Goal: Task Accomplishment & Management: Use online tool/utility

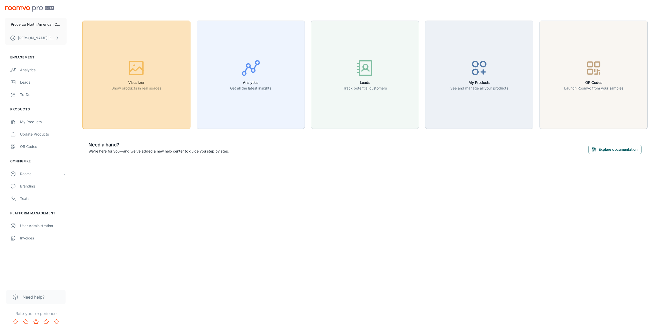
click at [158, 105] on button "Visualizer Show products in real spaces" at bounding box center [136, 75] width 108 height 108
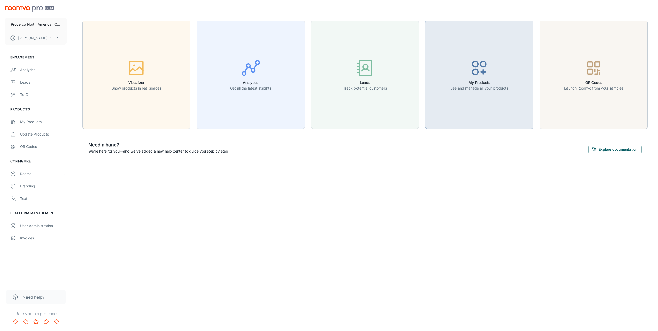
click at [457, 73] on div "button" at bounding box center [479, 68] width 58 height 21
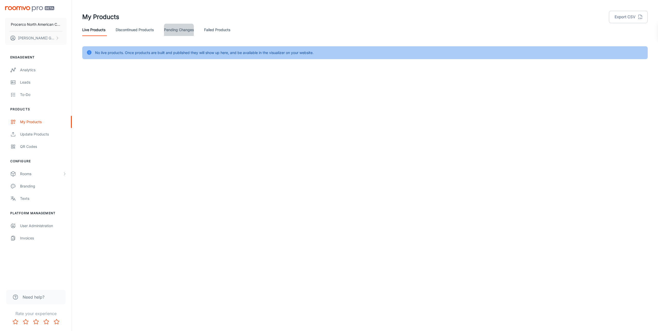
click at [175, 28] on link "Pending Changes" at bounding box center [179, 30] width 30 height 12
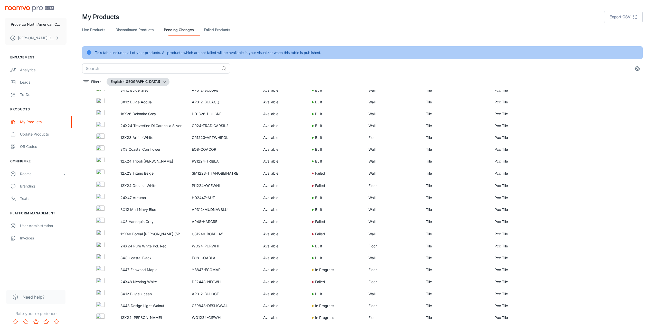
scroll to position [927, 0]
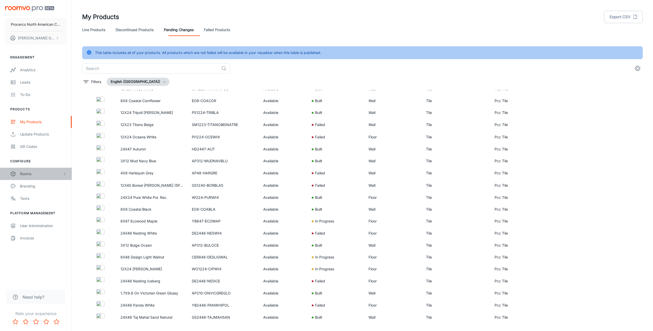
click at [39, 172] on div "Rooms" at bounding box center [41, 174] width 42 height 6
click at [31, 188] on div "My Rooms" at bounding box center [43, 186] width 46 height 6
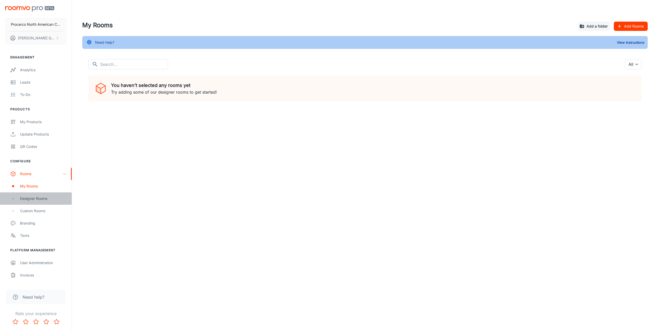
click at [31, 199] on div "Designer Rooms" at bounding box center [43, 198] width 46 height 6
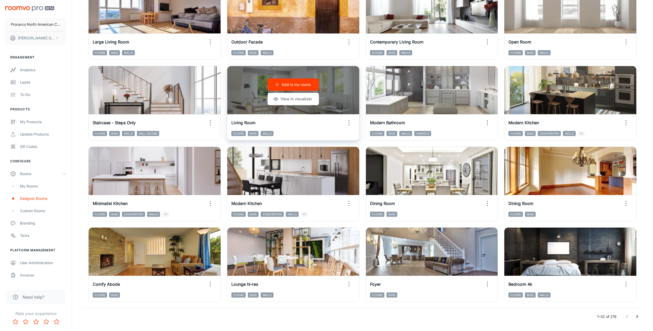
scroll to position [434, 0]
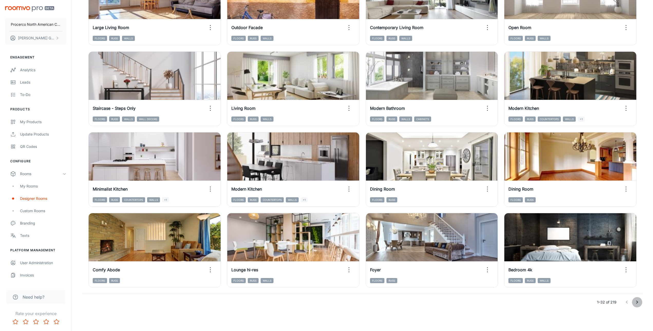
click at [639, 303] on icon "Go to next page" at bounding box center [637, 302] width 6 height 6
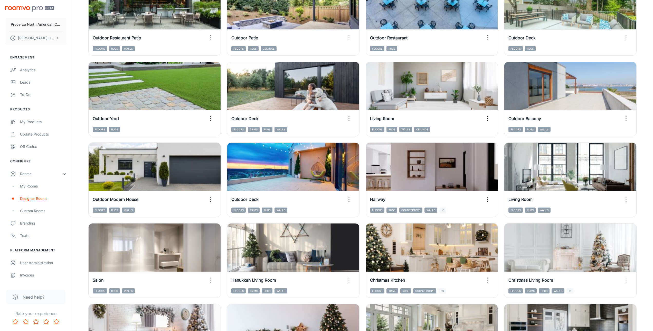
scroll to position [393, 0]
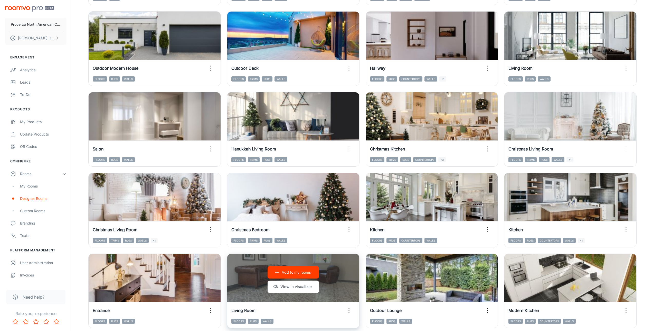
click at [241, 279] on div "Add to my rooms View in visualizer" at bounding box center [293, 279] width 132 height 51
click at [291, 286] on button "View in visualizer" at bounding box center [293, 286] width 51 height 12
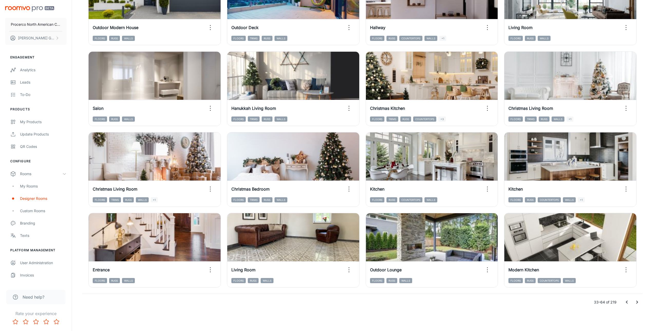
click at [638, 300] on icon "Go to next page" at bounding box center [637, 302] width 6 height 6
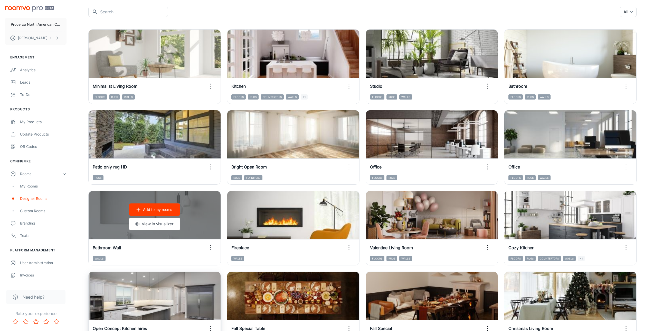
scroll to position [262, 0]
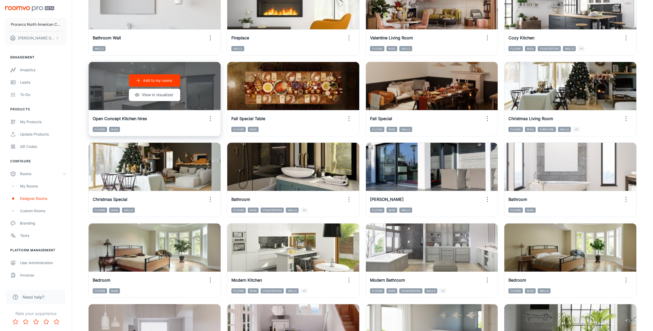
click at [196, 101] on div "Add to my rooms View in visualizer" at bounding box center [155, 87] width 132 height 51
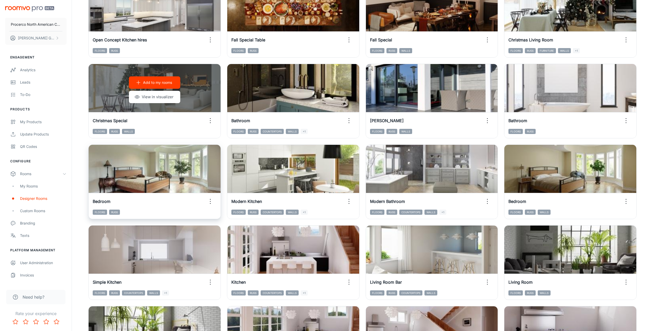
scroll to position [434, 0]
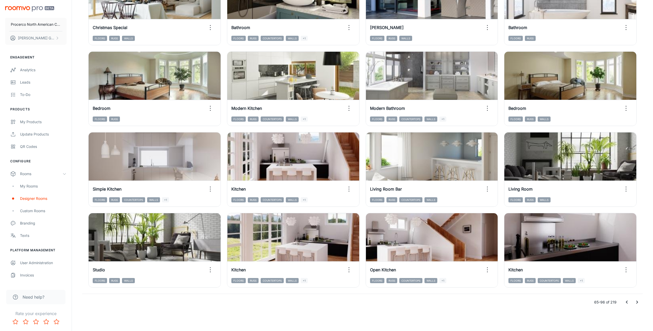
click at [636, 303] on icon "Go to next page" at bounding box center [637, 302] width 6 height 6
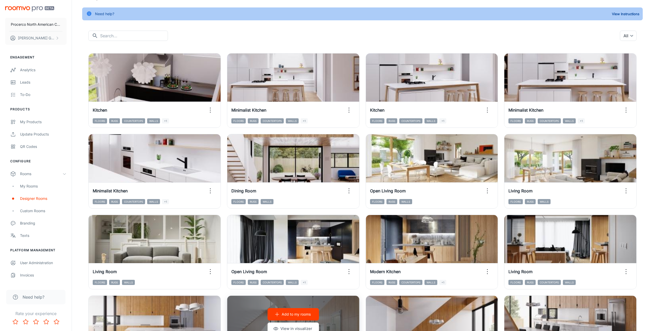
scroll to position [0, 0]
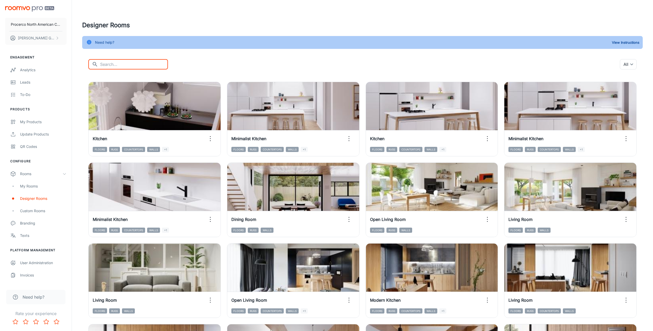
click at [107, 63] on input "text" at bounding box center [134, 64] width 68 height 10
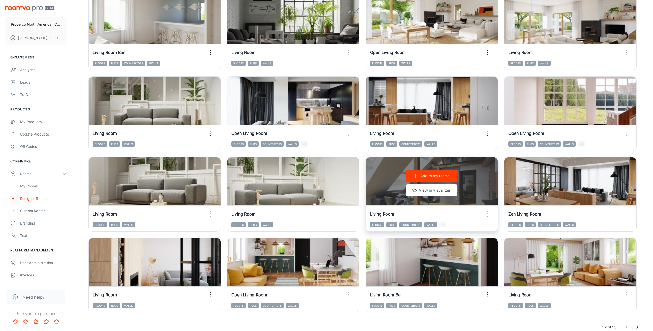
scroll to position [434, 0]
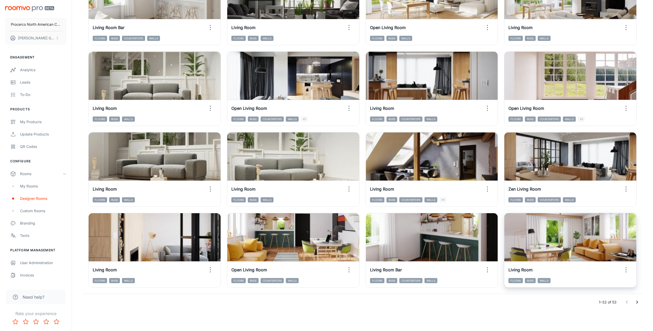
click at [639, 302] on icon "Go to next page" at bounding box center [637, 302] width 6 height 6
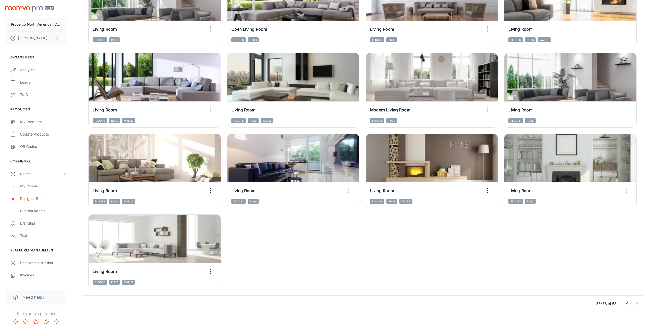
scroll to position [272, 0]
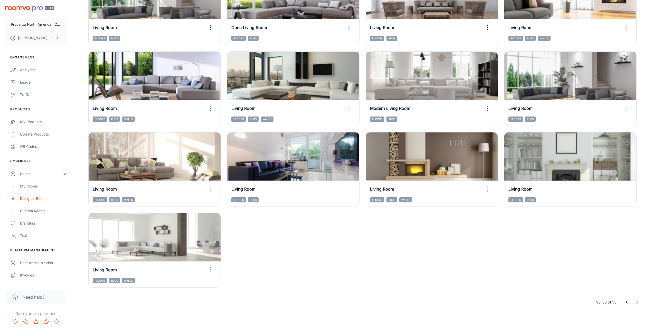
click at [628, 303] on icon "Go to previous page" at bounding box center [627, 302] width 6 height 6
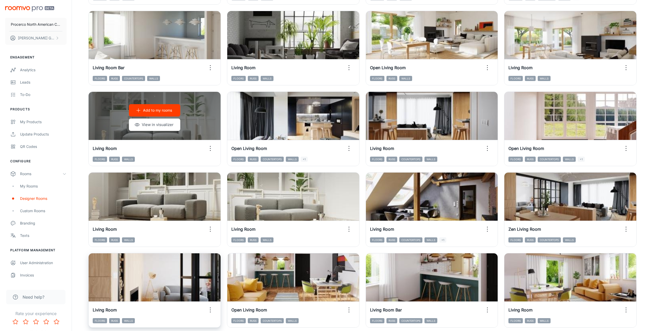
scroll to position [434, 0]
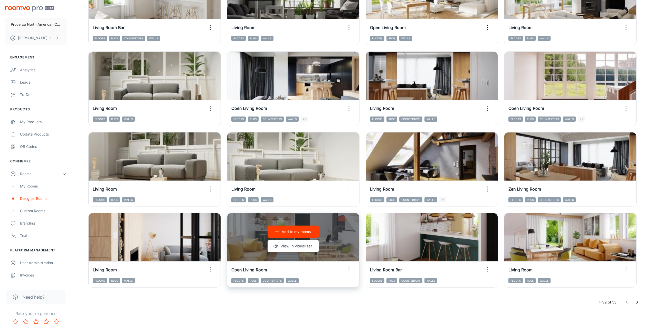
click at [234, 280] on span "Floors" at bounding box center [238, 280] width 14 height 5
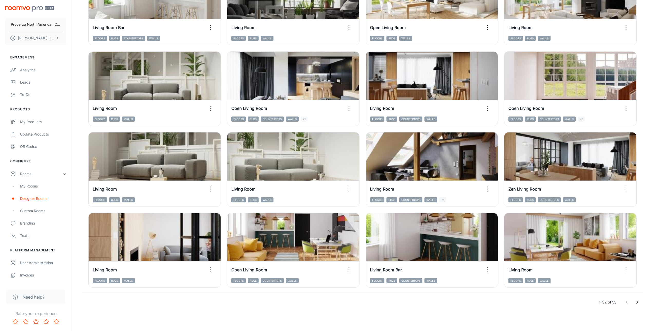
click at [626, 302] on div at bounding box center [632, 302] width 21 height 10
click at [628, 301] on div at bounding box center [632, 302] width 21 height 10
click at [636, 301] on icon "Go to next page" at bounding box center [637, 302] width 6 height 6
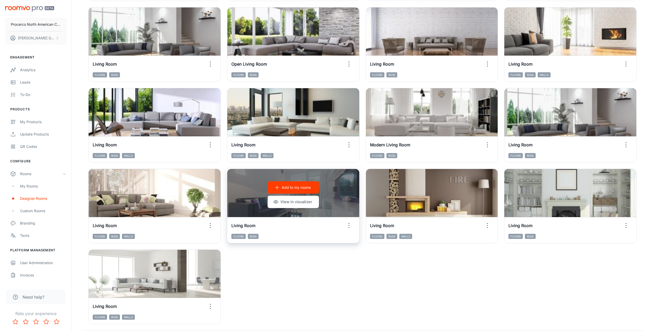
scroll to position [272, 0]
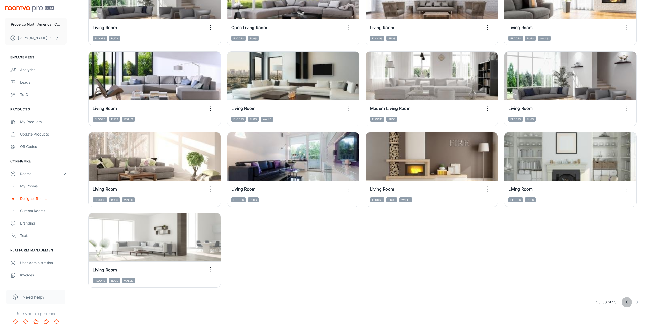
click at [627, 300] on icon "Go to previous page" at bounding box center [627, 302] width 6 height 6
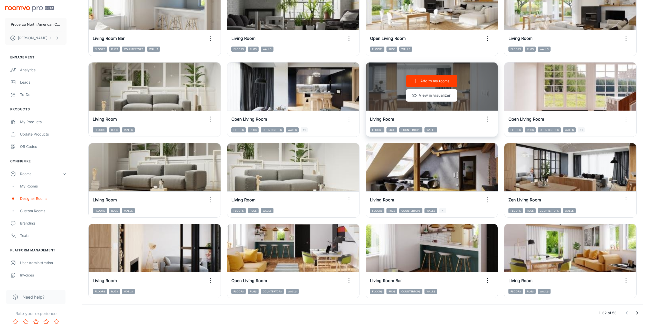
scroll to position [434, 0]
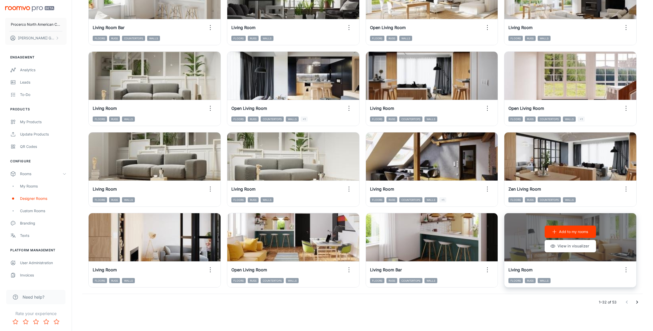
click at [556, 233] on icon "button" at bounding box center [554, 231] width 5 height 5
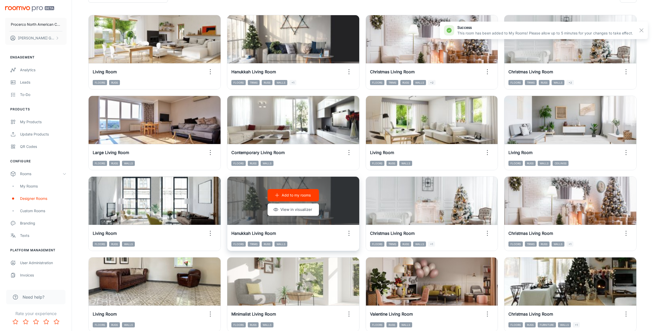
scroll to position [0, 0]
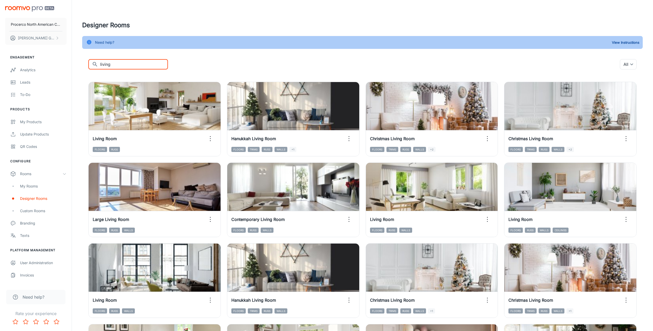
click at [123, 66] on input "living" at bounding box center [134, 64] width 68 height 10
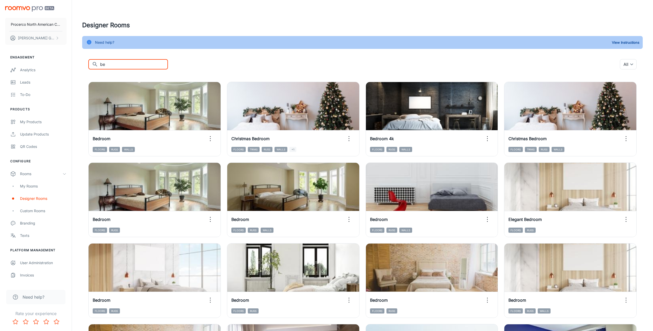
type input "b"
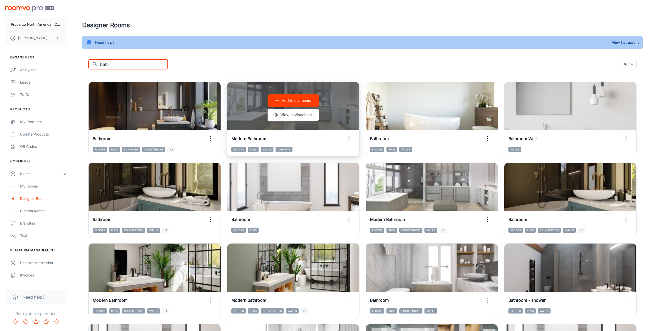
click at [285, 97] on button "Add to my rooms" at bounding box center [293, 100] width 51 height 12
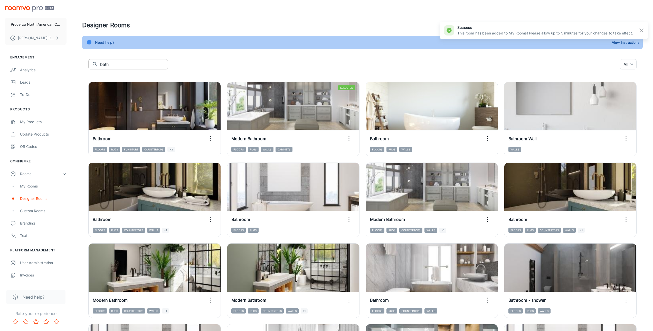
click at [128, 67] on input "bath" at bounding box center [134, 64] width 68 height 10
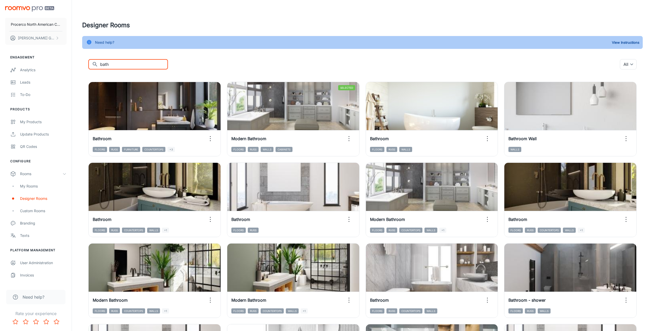
click at [128, 67] on input "bath" at bounding box center [134, 64] width 68 height 10
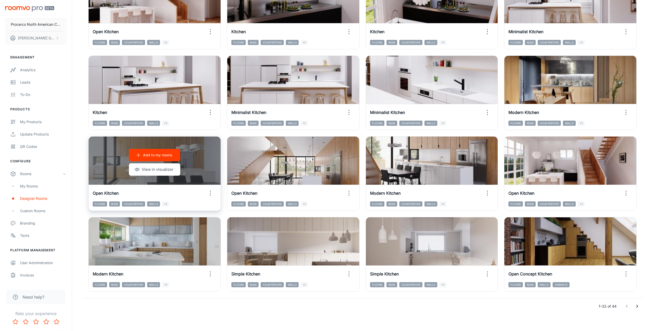
scroll to position [434, 0]
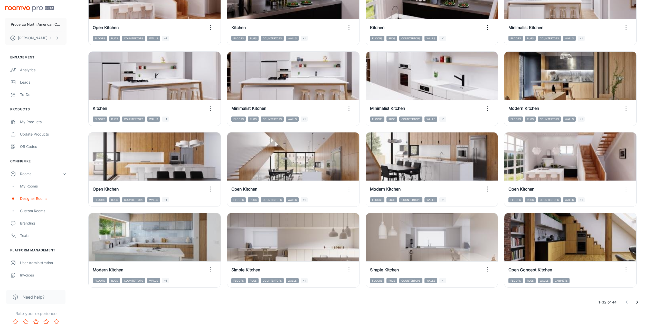
type input "kitch"
click at [637, 301] on icon "Go to next page" at bounding box center [638, 301] width 2 height 3
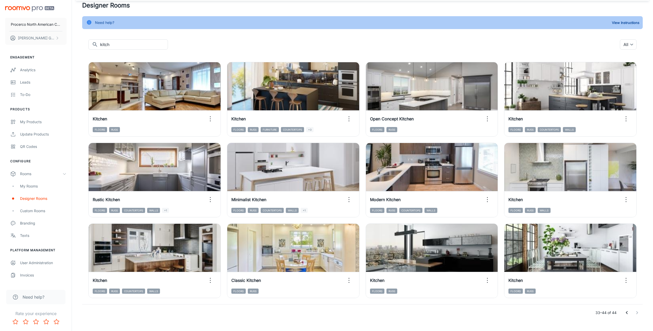
scroll to position [30, 0]
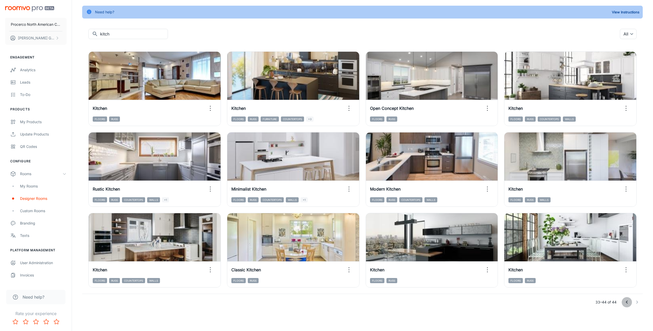
click at [628, 302] on icon "Go to previous page" at bounding box center [627, 302] width 6 height 6
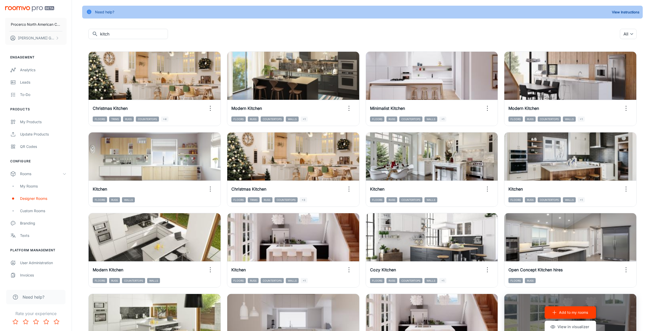
scroll to position [83, 0]
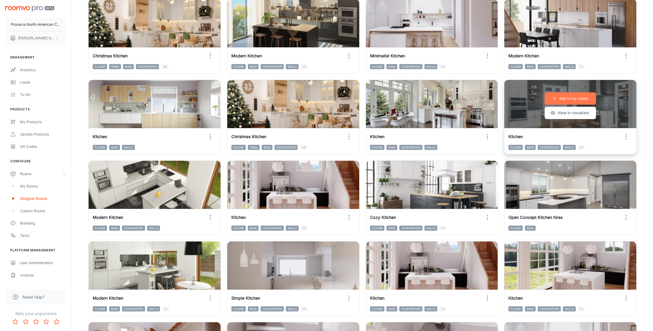
click at [554, 100] on icon "button" at bounding box center [554, 98] width 5 height 5
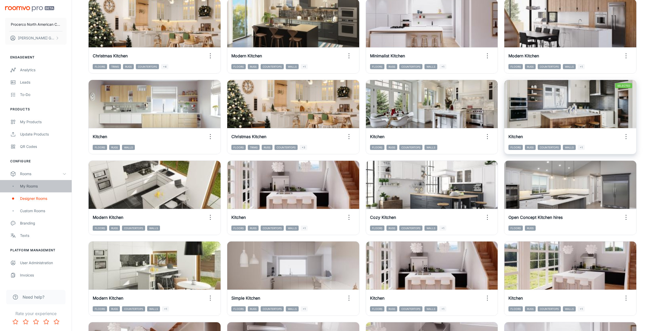
click at [24, 184] on div "My Rooms" at bounding box center [43, 186] width 46 height 6
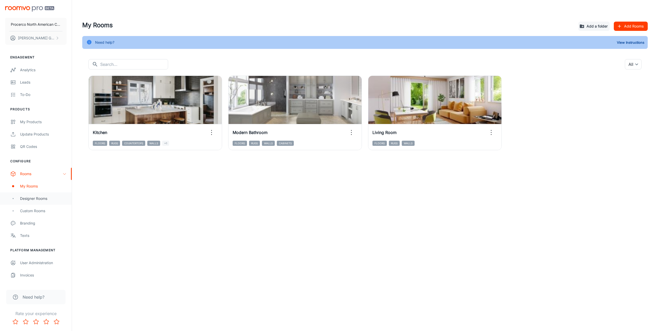
click at [44, 202] on div "Designer Rooms" at bounding box center [36, 198] width 72 height 12
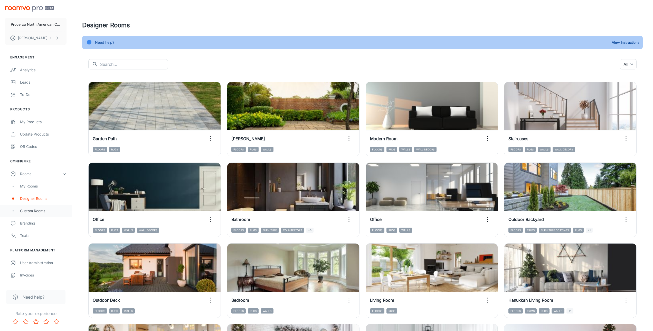
click at [36, 215] on div "Custom Rooms" at bounding box center [36, 210] width 72 height 12
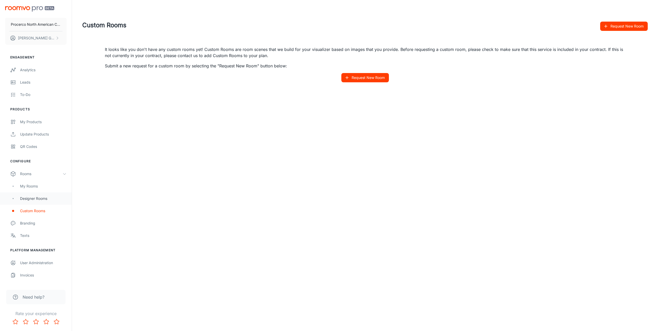
click at [38, 200] on div "Designer Rooms" at bounding box center [43, 198] width 46 height 6
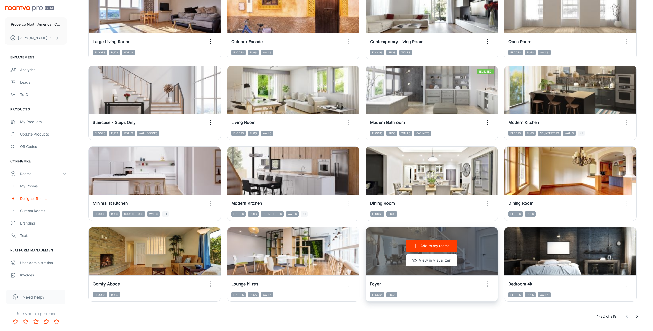
scroll to position [434, 0]
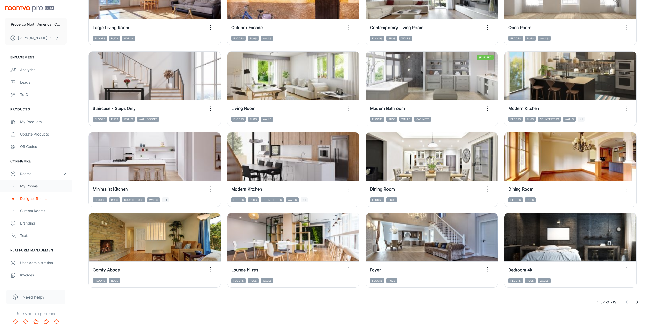
click at [32, 188] on div "My Rooms" at bounding box center [43, 186] width 46 height 6
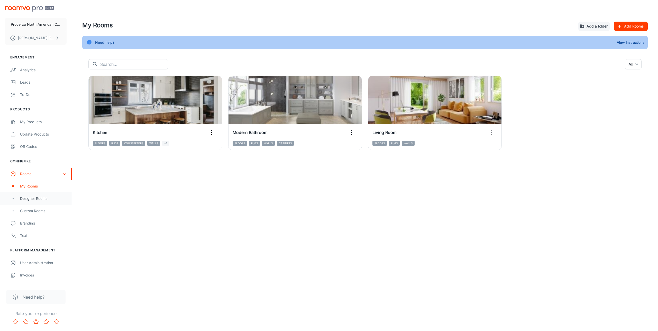
click at [26, 201] on div "Designer Rooms" at bounding box center [43, 198] width 46 height 6
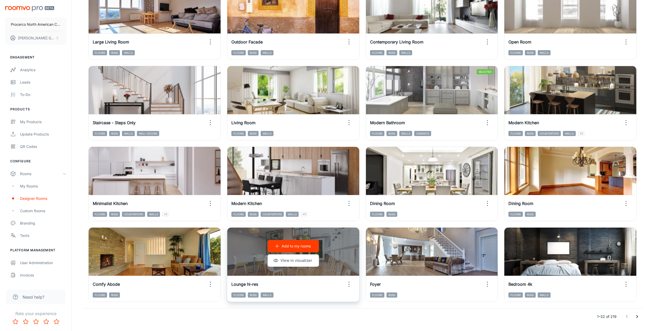
scroll to position [434, 0]
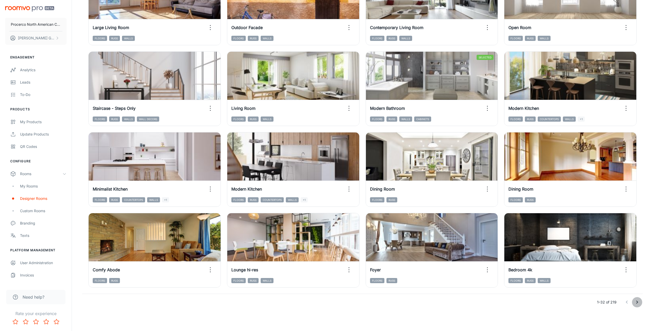
click at [639, 302] on icon "Go to next page" at bounding box center [637, 302] width 6 height 6
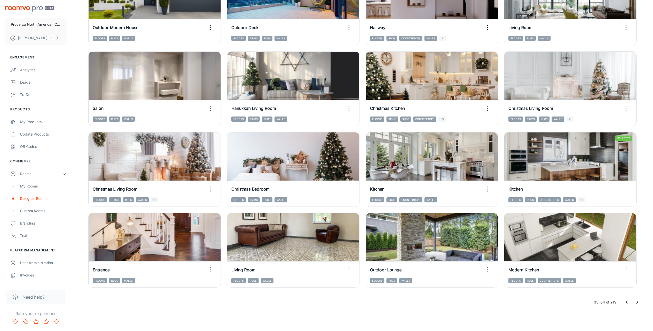
click at [34, 120] on div "My Products" at bounding box center [43, 122] width 46 height 6
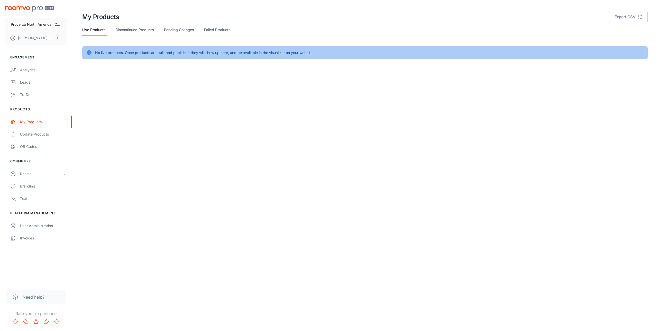
click at [179, 29] on link "Pending Changes" at bounding box center [179, 30] width 30 height 12
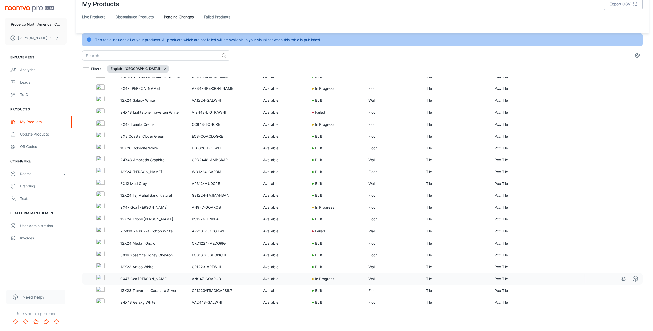
scroll to position [2248, 0]
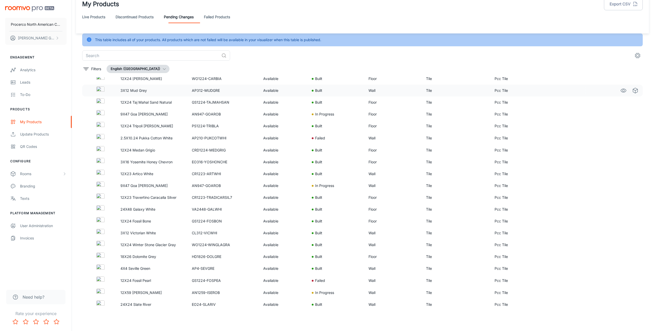
click at [106, 90] on div at bounding box center [100, 90] width 24 height 8
click at [101, 90] on img at bounding box center [100, 90] width 8 height 8
click at [634, 102] on icon "See in Virtual Samples" at bounding box center [635, 102] width 6 height 6
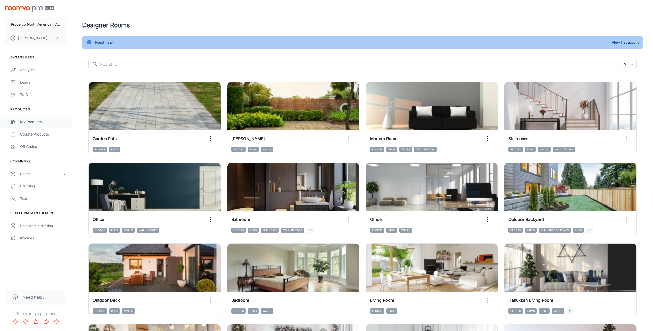
click at [20, 121] on div "My Products" at bounding box center [43, 122] width 46 height 6
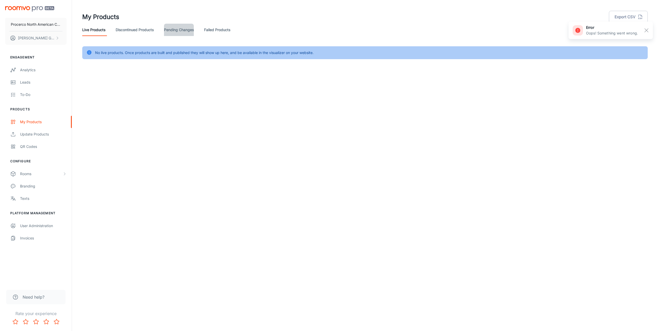
click at [175, 30] on link "Pending Changes" at bounding box center [179, 30] width 30 height 12
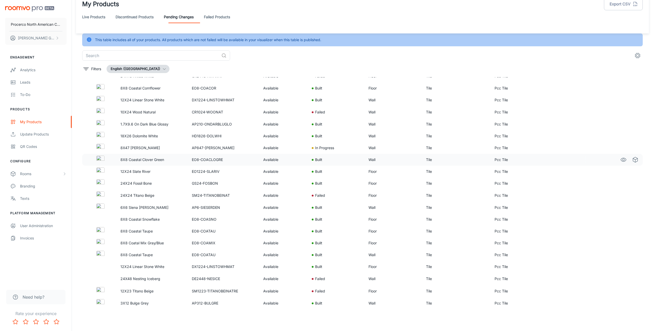
scroll to position [660, 0]
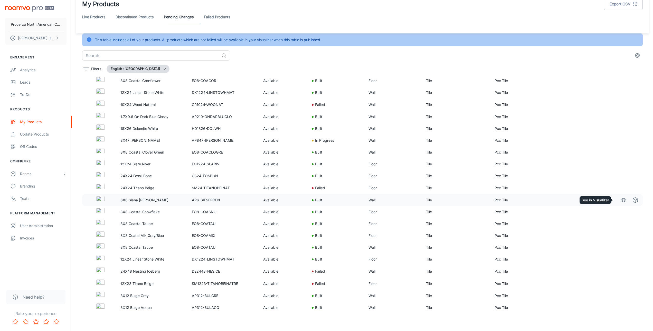
click at [621, 200] on icon "See in Visualizer" at bounding box center [624, 200] width 6 height 6
click at [25, 176] on div "Rooms" at bounding box center [41, 174] width 42 height 6
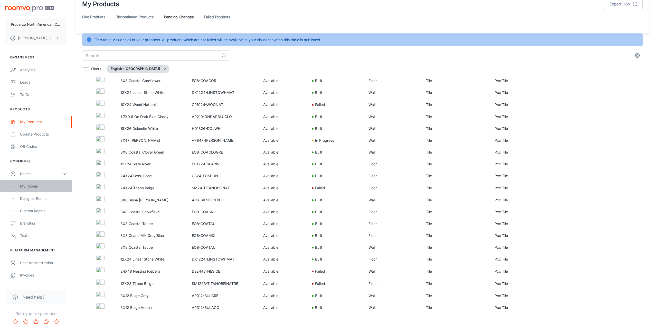
click at [41, 187] on div "My Rooms" at bounding box center [43, 186] width 46 height 6
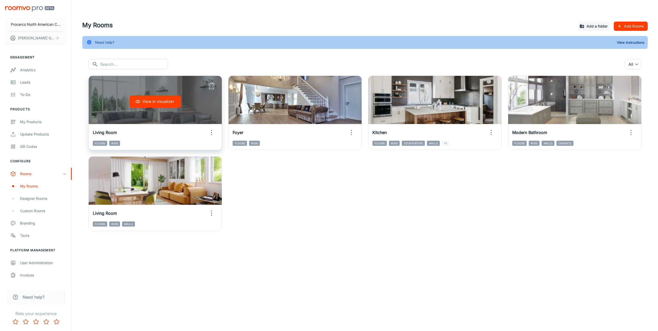
click at [209, 86] on icon "button" at bounding box center [211, 86] width 5 height 5
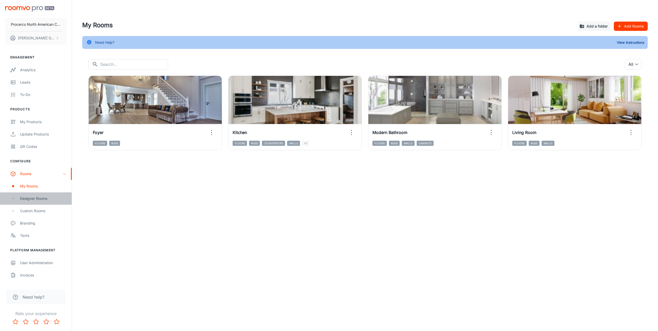
click at [32, 202] on div "Designer Rooms" at bounding box center [36, 198] width 72 height 12
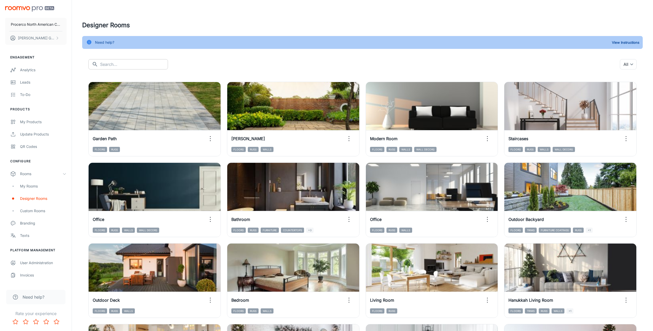
click at [120, 64] on input "text" at bounding box center [134, 64] width 68 height 10
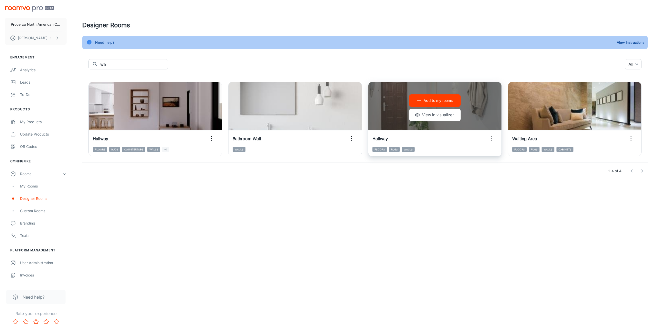
click at [460, 112] on div "Add to my rooms View in visualizer" at bounding box center [434, 107] width 133 height 51
click at [467, 105] on div "Add to my rooms View in visualizer" at bounding box center [434, 107] width 133 height 51
click at [453, 117] on button "View in visualizer" at bounding box center [434, 115] width 51 height 12
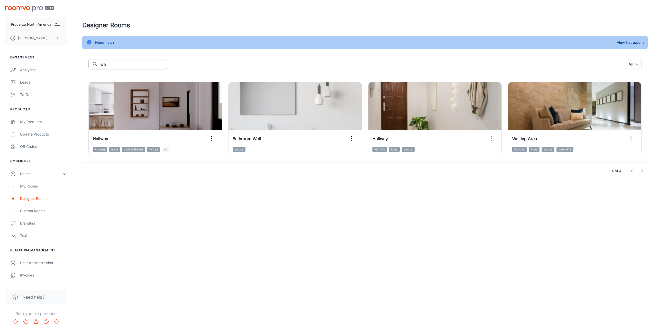
click at [110, 64] on input "wa" at bounding box center [134, 64] width 68 height 10
type input "w"
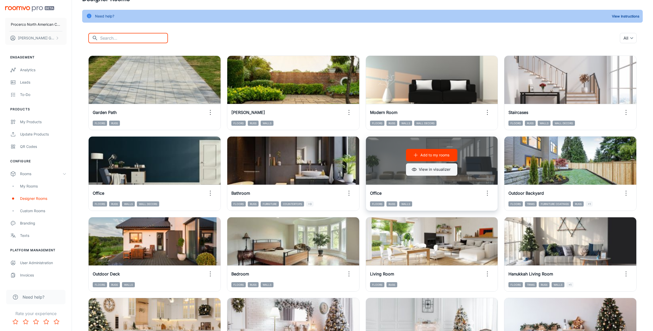
scroll to position [52, 0]
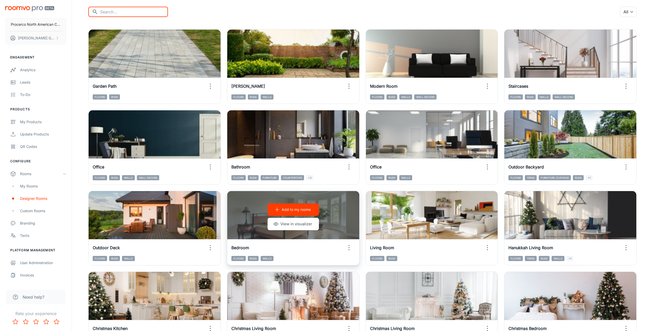
click at [286, 210] on p "Add to my rooms" at bounding box center [296, 210] width 29 height 6
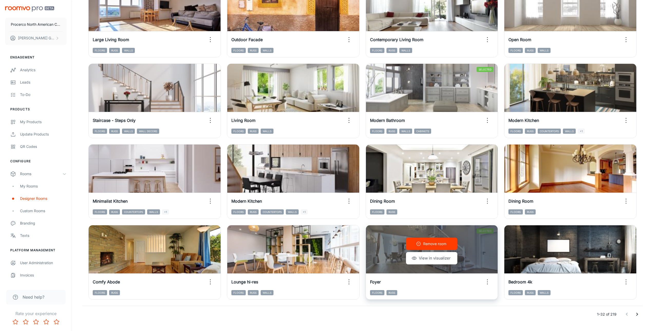
scroll to position [434, 0]
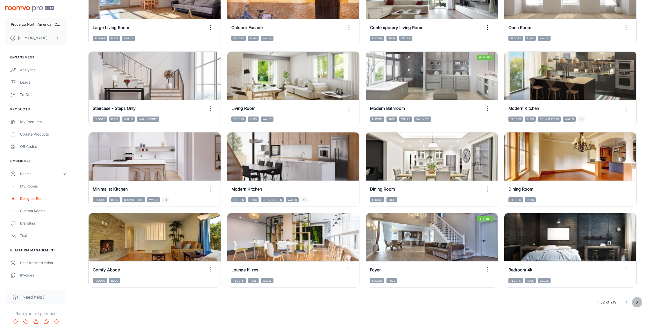
click at [638, 303] on icon "Go to next page" at bounding box center [637, 302] width 6 height 6
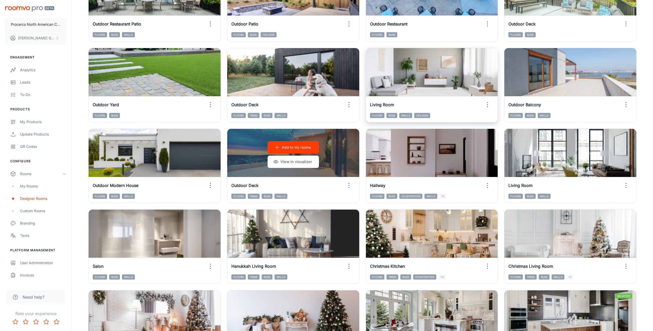
scroll to position [250, 0]
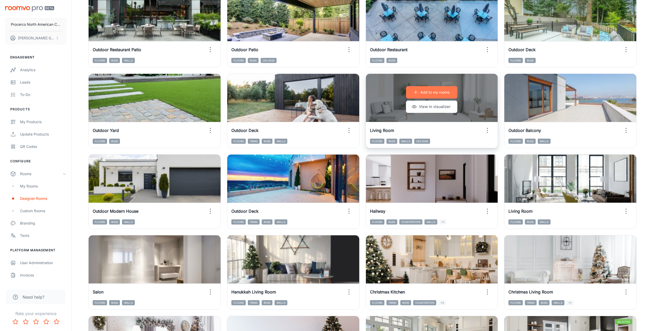
click at [423, 94] on p "Add to my rooms" at bounding box center [435, 92] width 29 height 6
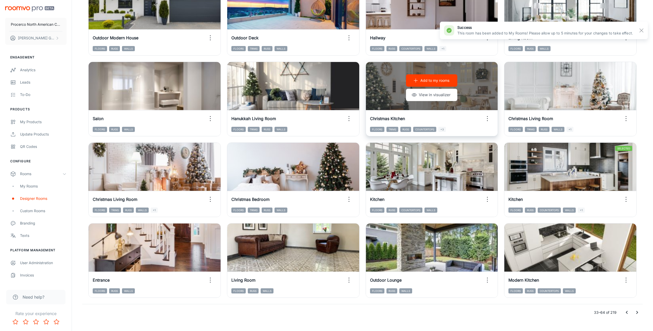
scroll to position [434, 0]
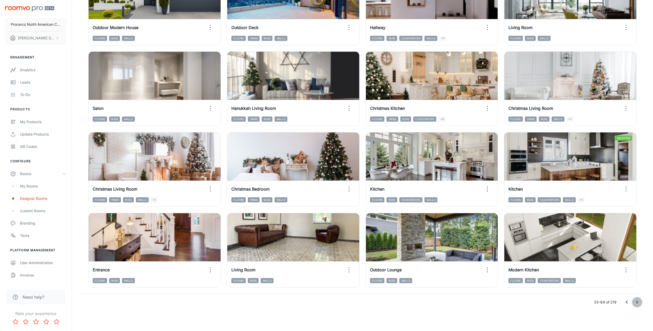
click at [639, 303] on icon "Go to next page" at bounding box center [637, 302] width 6 height 6
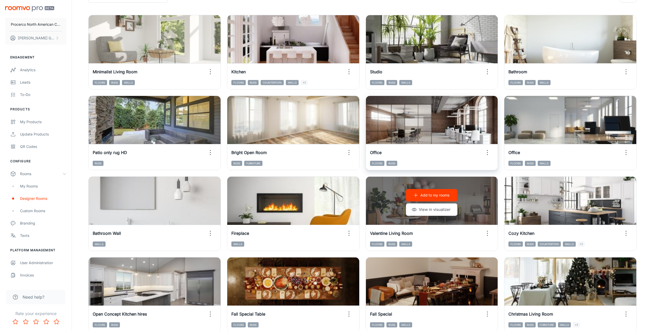
scroll to position [0, 0]
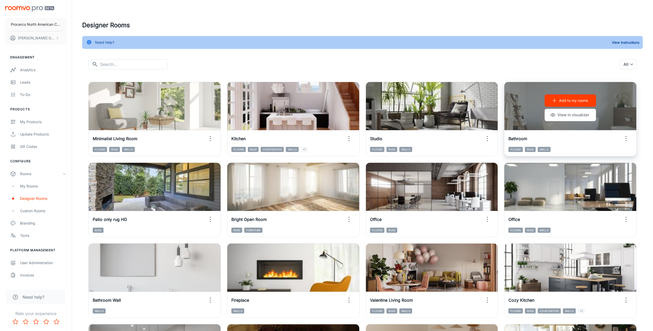
click at [565, 98] on p "Add to my rooms" at bounding box center [573, 101] width 29 height 6
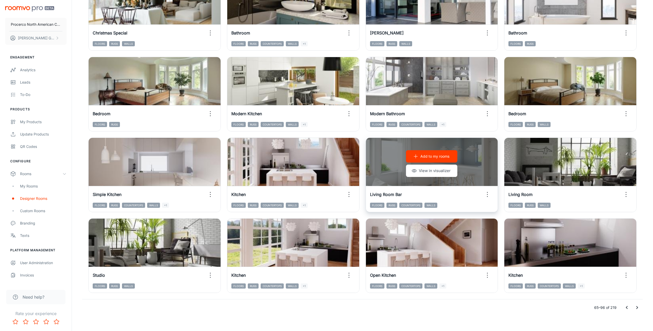
scroll to position [434, 0]
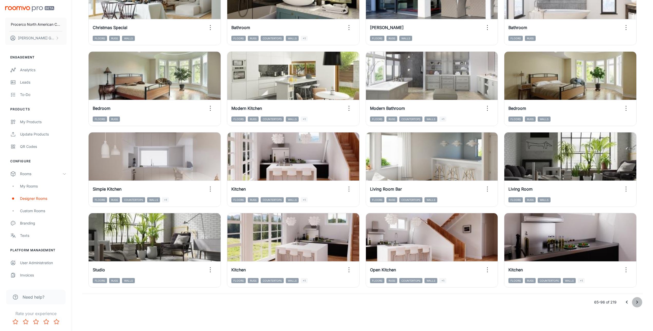
click at [636, 303] on icon "Go to next page" at bounding box center [637, 302] width 6 height 6
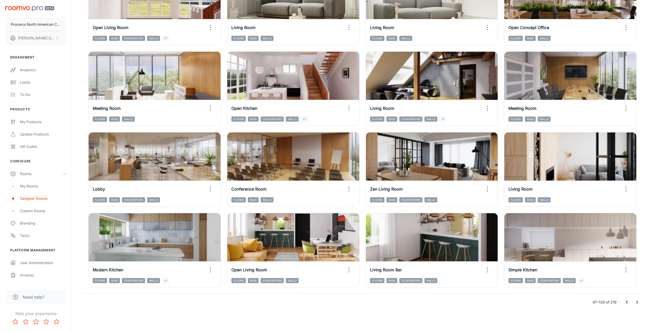
click at [638, 302] on icon "Go to next page" at bounding box center [638, 301] width 2 height 3
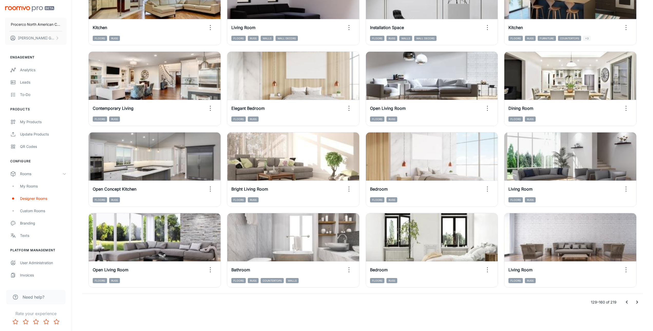
click at [636, 301] on icon "Go to next page" at bounding box center [637, 302] width 6 height 6
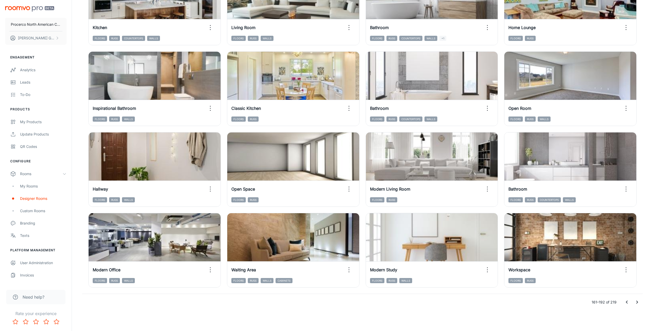
click at [639, 303] on icon "Go to next page" at bounding box center [637, 302] width 6 height 6
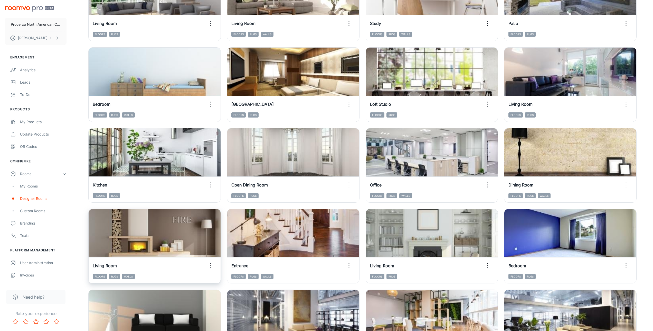
scroll to position [353, 0]
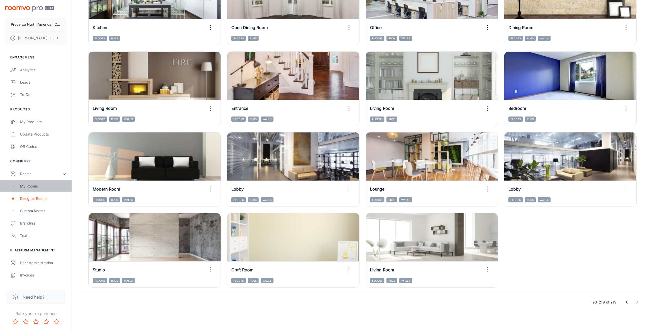
click at [26, 187] on div "My Rooms" at bounding box center [43, 186] width 46 height 6
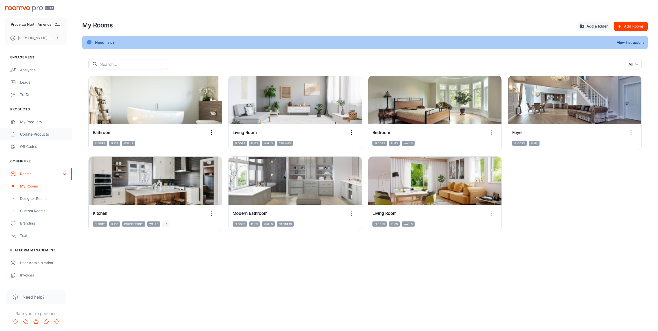
click at [30, 135] on div "Update Products" at bounding box center [43, 134] width 46 height 6
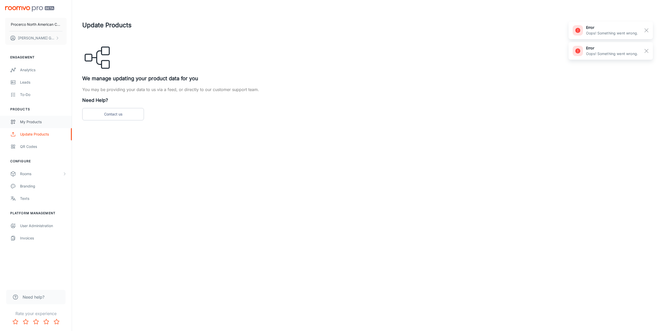
click at [26, 122] on div "My Products" at bounding box center [43, 122] width 46 height 6
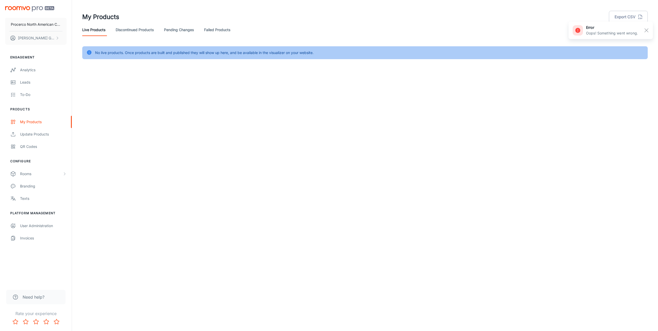
click at [189, 30] on link "Pending Changes" at bounding box center [179, 30] width 30 height 12
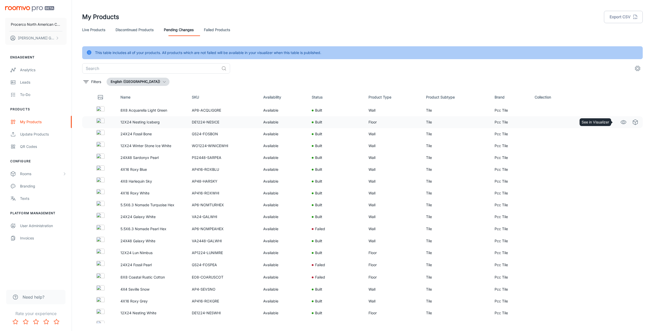
click at [621, 123] on icon "See in Visualizer" at bounding box center [623, 122] width 5 height 4
click at [21, 175] on div "Rooms" at bounding box center [41, 174] width 42 height 6
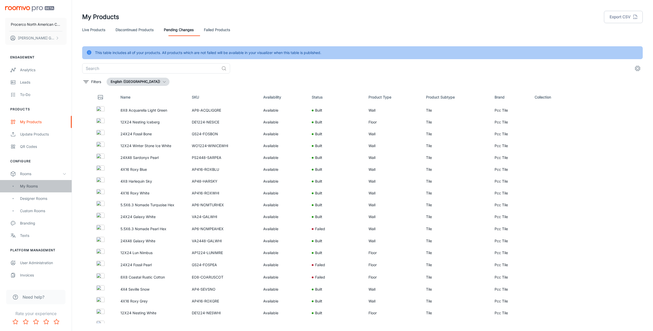
click at [33, 190] on div "My Rooms" at bounding box center [36, 186] width 72 height 12
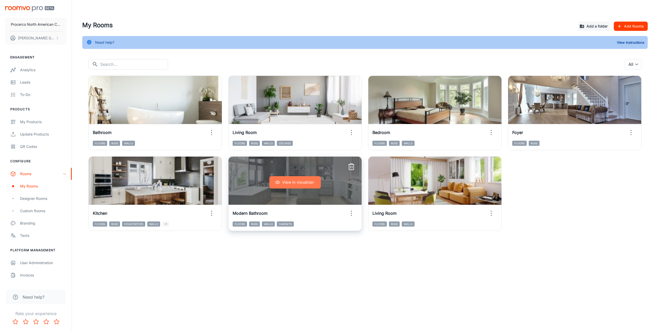
click at [284, 184] on button "View in visualizer" at bounding box center [294, 182] width 51 height 12
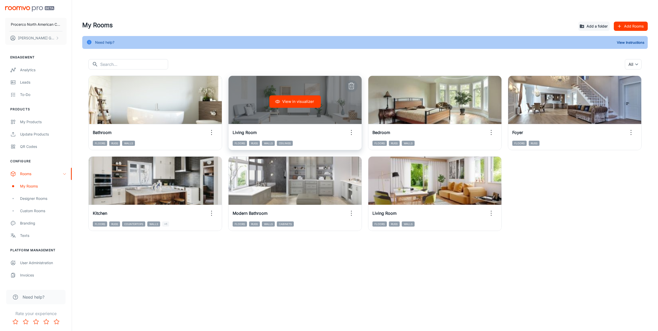
click at [349, 86] on icon "button" at bounding box center [351, 86] width 8 height 8
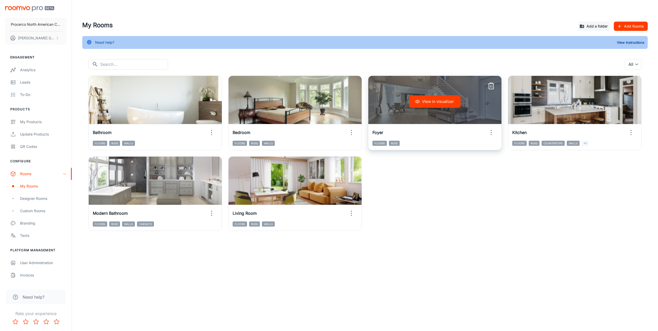
click at [492, 86] on icon "button" at bounding box center [491, 86] width 8 height 8
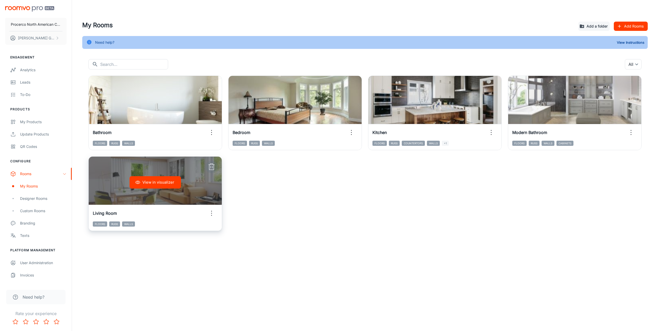
click at [212, 166] on line "button" at bounding box center [212, 167] width 0 height 2
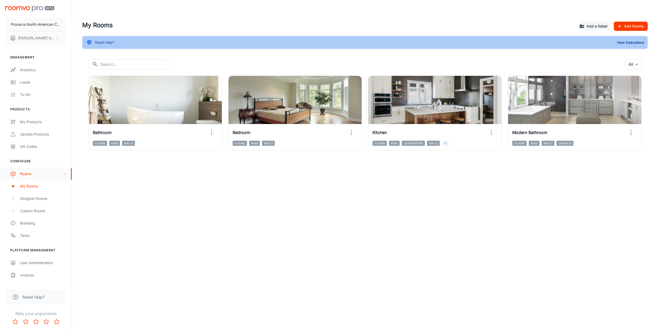
click at [31, 176] on div "Rooms" at bounding box center [41, 174] width 42 height 6
click at [29, 176] on div "Rooms" at bounding box center [41, 174] width 42 height 6
click at [28, 201] on div "Designer Rooms" at bounding box center [43, 198] width 46 height 6
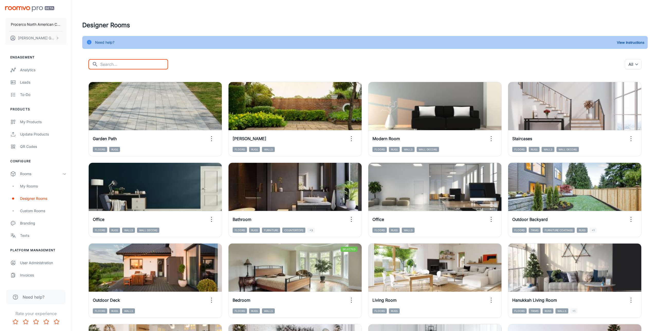
click at [133, 63] on input "text" at bounding box center [134, 64] width 68 height 10
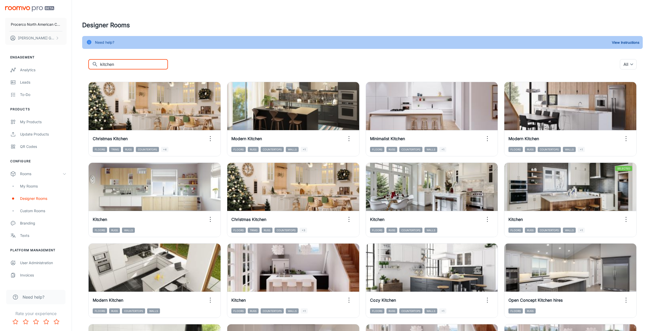
type input "kitchen"
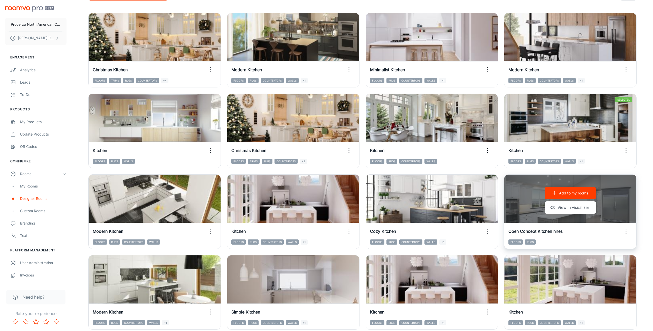
scroll to position [79, 0]
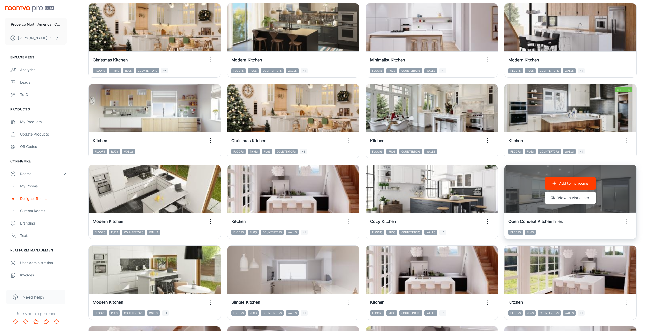
click at [554, 181] on icon "button" at bounding box center [554, 183] width 5 height 5
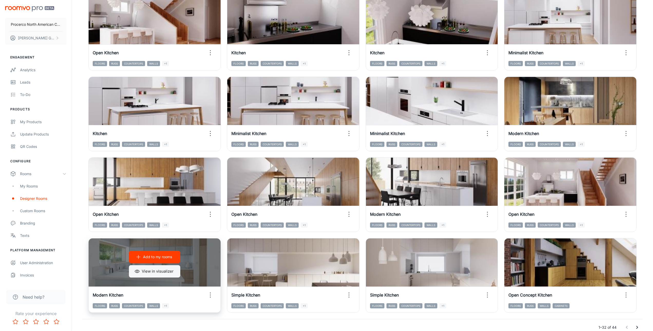
scroll to position [419, 0]
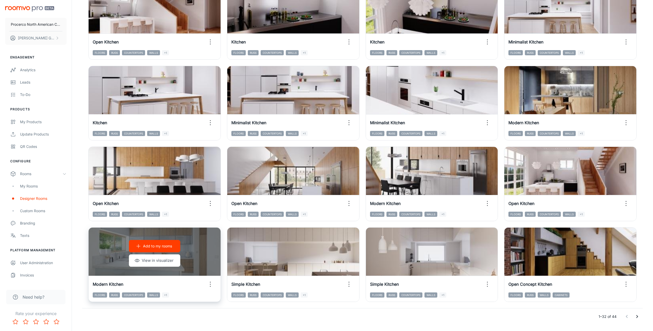
click at [160, 246] on p "Add to my rooms" at bounding box center [157, 246] width 29 height 6
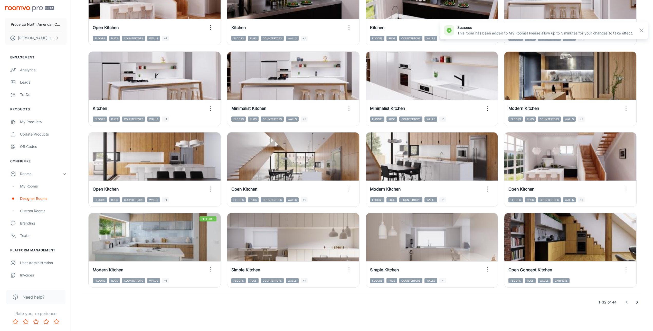
click at [639, 303] on icon "Go to next page" at bounding box center [637, 302] width 6 height 6
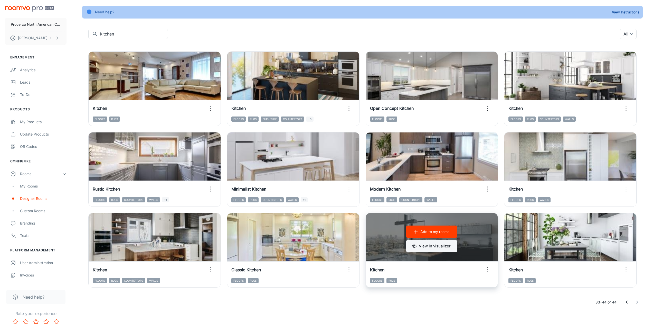
scroll to position [30, 0]
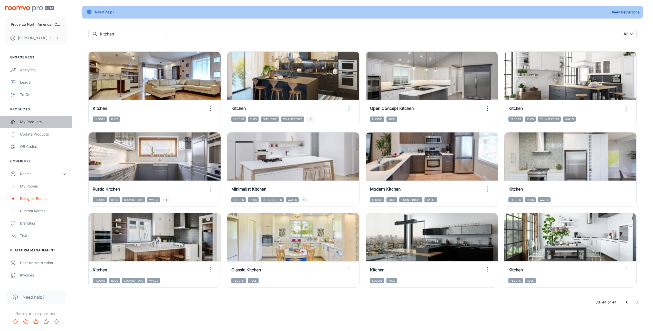
click at [32, 124] on div "My Products" at bounding box center [43, 122] width 46 height 6
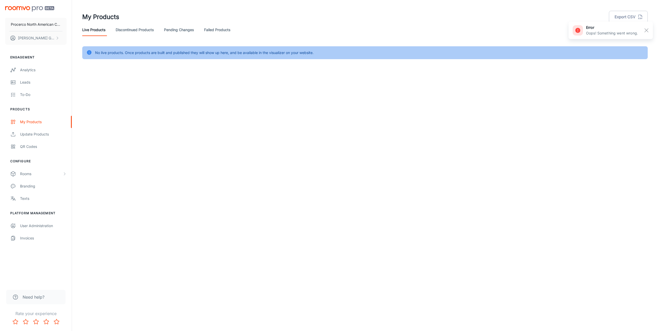
click at [179, 30] on link "Pending Changes" at bounding box center [179, 30] width 30 height 12
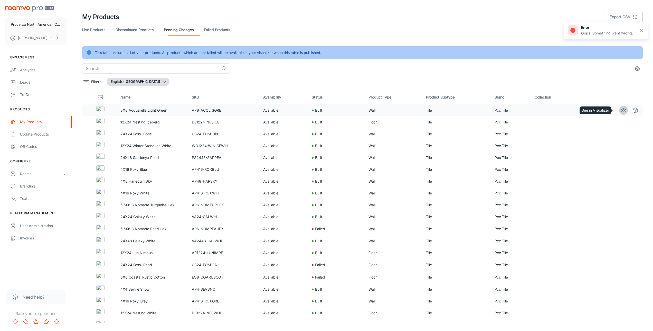
click at [622, 112] on icon "See in Visualizer" at bounding box center [624, 110] width 6 height 6
click at [25, 177] on div "Rooms" at bounding box center [36, 173] width 72 height 12
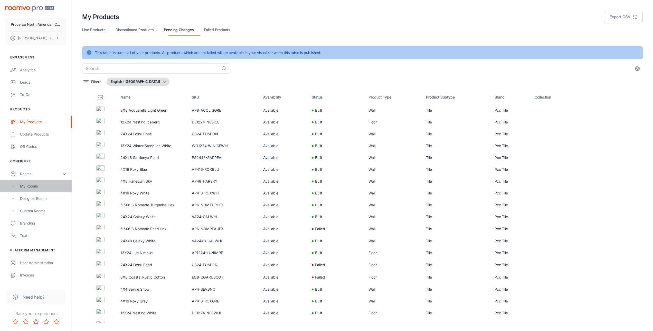
click at [24, 189] on div "My Rooms" at bounding box center [43, 186] width 46 height 6
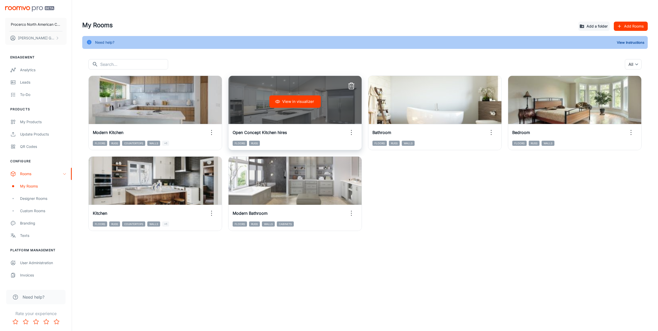
click at [353, 85] on icon "button" at bounding box center [351, 86] width 5 height 5
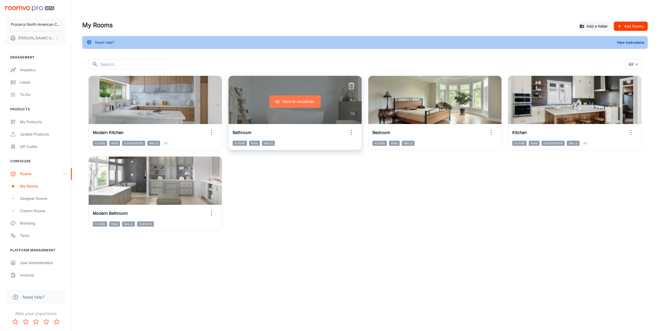
click at [300, 104] on button "View in visualizer" at bounding box center [294, 101] width 51 height 12
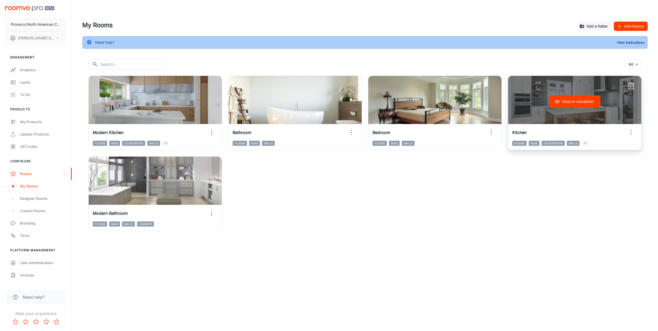
click at [629, 87] on icon "button" at bounding box center [631, 86] width 8 height 8
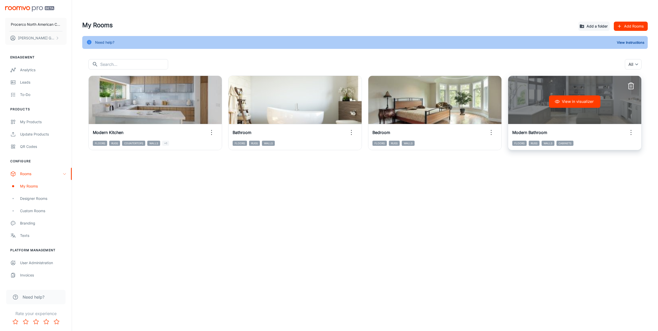
click at [631, 86] on line "button" at bounding box center [631, 86] width 0 height 2
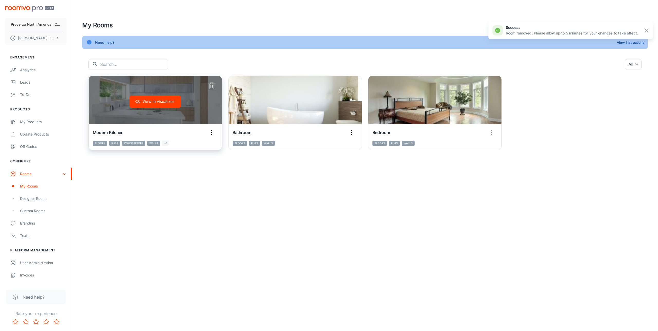
click at [192, 88] on div "View in visualizer" at bounding box center [155, 101] width 133 height 51
